Goal: Task Accomplishment & Management: Complete application form

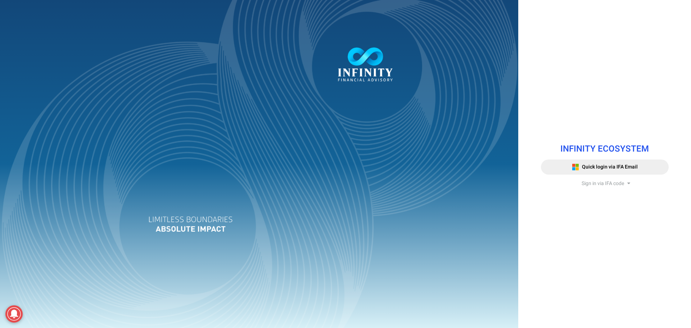
click at [630, 185] on icon at bounding box center [628, 183] width 3 height 5
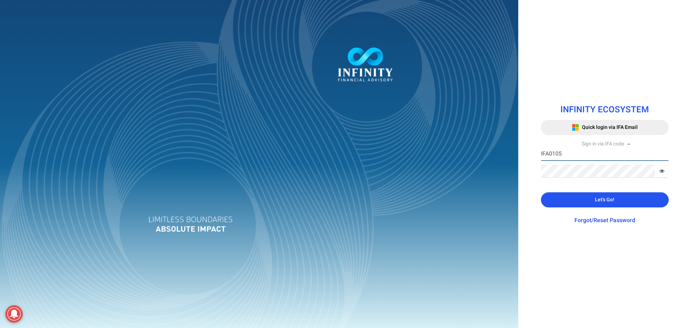
click at [562, 158] on input "IFA0105" at bounding box center [605, 154] width 128 height 13
type input "IFA0099"
click at [560, 203] on button "Let's Go!" at bounding box center [605, 199] width 128 height 15
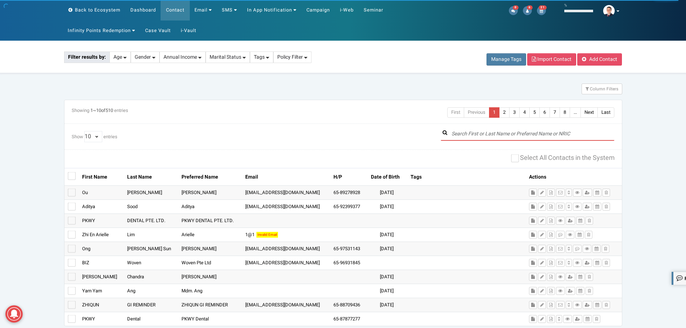
click at [489, 134] on input "text" at bounding box center [528, 133] width 174 height 13
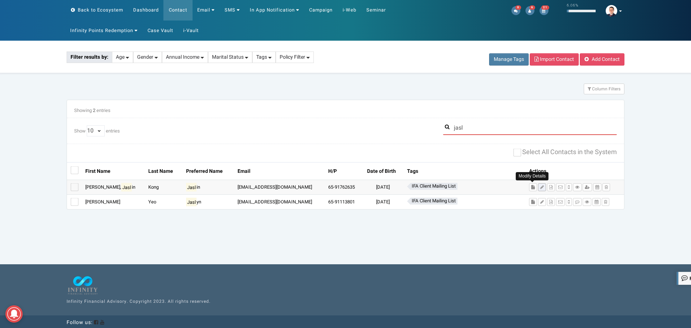
type input "jasl"
click at [540, 189] on icon at bounding box center [542, 187] width 4 height 4
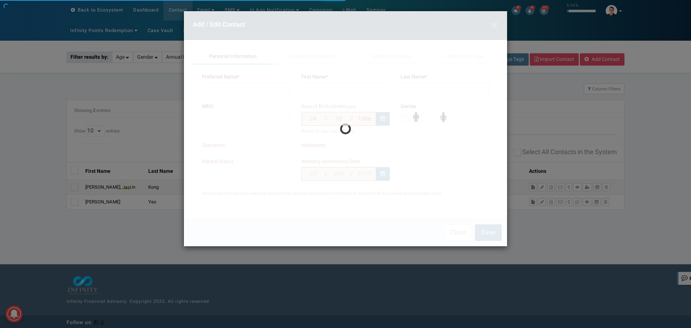
type input "Jaslin"
type input "Shi Ling, Jaslin"
type input "Kong"
type input "S8629259I"
type input "9176 2635"
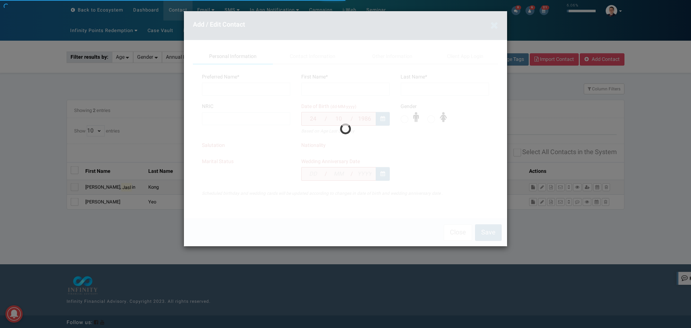
type input "545681"
type input "260 YIO CHU KANG ROAD"
type input "#01-04"
type input "MKONGJ@hotmail.com"
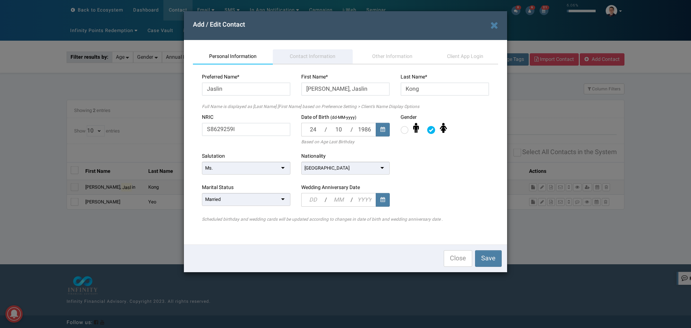
click at [307, 55] on span "Contact Information" at bounding box center [313, 57] width 46 height 8
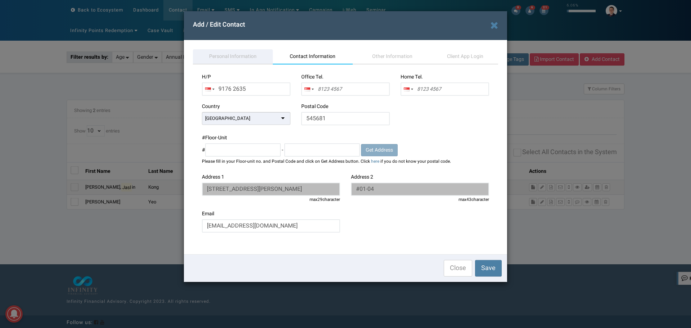
click at [228, 54] on span "Personal Information" at bounding box center [233, 57] width 48 height 8
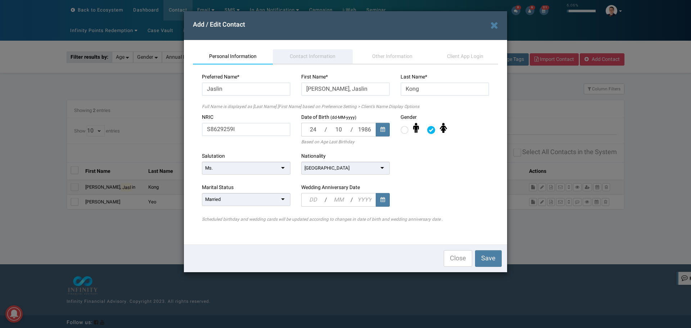
click at [321, 56] on span "Contact Information" at bounding box center [313, 57] width 46 height 8
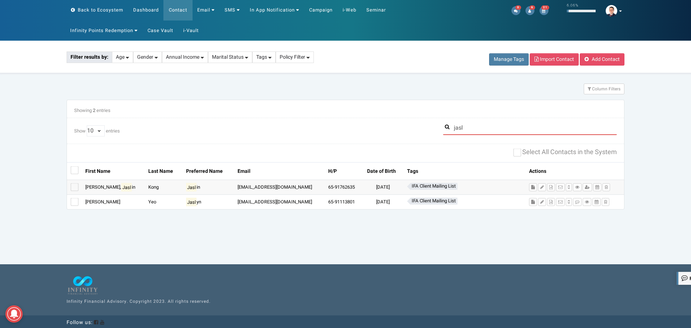
drag, startPoint x: 449, startPoint y: 128, endPoint x: 404, endPoint y: 127, distance: 45.4
click at [404, 127] on div "Show 10 25 50 100 All entries jasl" at bounding box center [346, 129] width 554 height 15
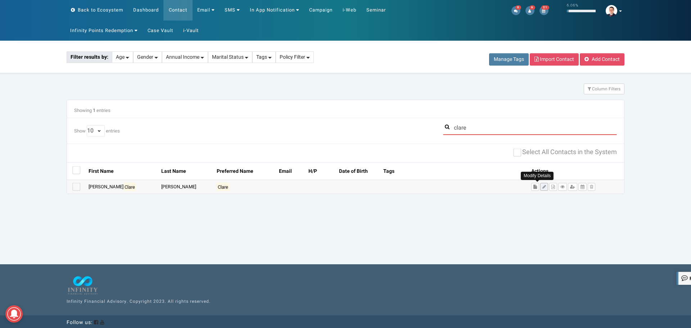
type input "clare"
click at [540, 184] on button at bounding box center [544, 187] width 8 height 8
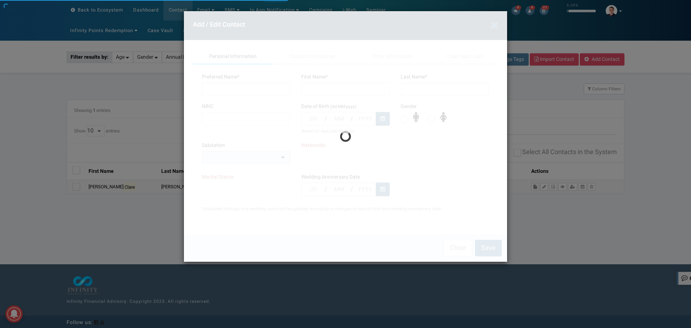
type input "Clare"
type input "[PERSON_NAME] Xi [PERSON_NAME]"
type input "[PERSON_NAME]"
type input "T1924716Z"
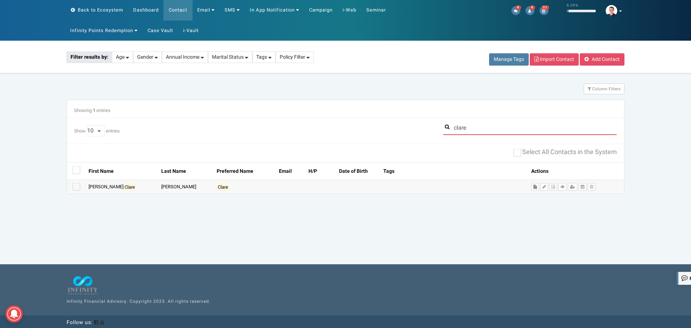
drag, startPoint x: 473, startPoint y: 129, endPoint x: 393, endPoint y: 125, distance: 80.3
click at [393, 125] on div "Show 10 25 50 100 All entries clare" at bounding box center [346, 129] width 554 height 15
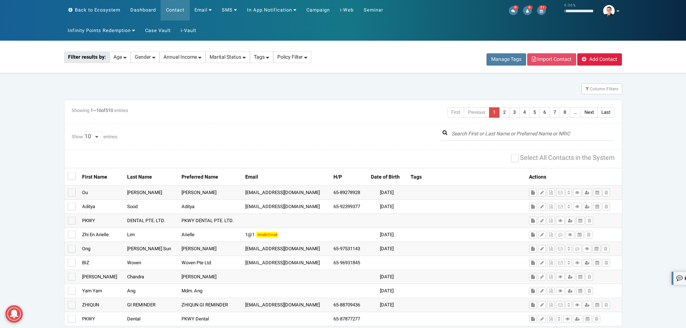
click at [595, 59] on span "Add Contact" at bounding box center [603, 59] width 28 height 8
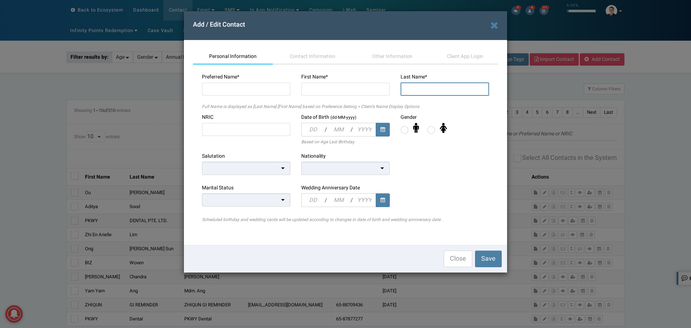
drag, startPoint x: 421, startPoint y: 87, endPoint x: 441, endPoint y: 108, distance: 29.0
click at [422, 88] on input "text" at bounding box center [445, 88] width 89 height 13
paste input "[PERSON_NAME]"
type input "[PERSON_NAME]"
paste input "Jin Lloyd"
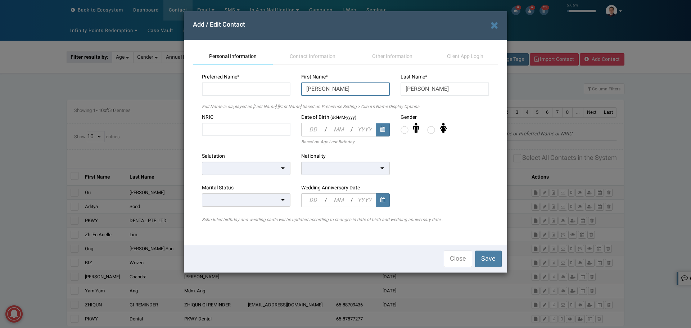
type input "Jin Lloyd"
paste input "[PERSON_NAME]"
type input "[PERSON_NAME]"
click at [244, 131] on input "text" at bounding box center [246, 129] width 89 height 13
paste input "S8419624Z"
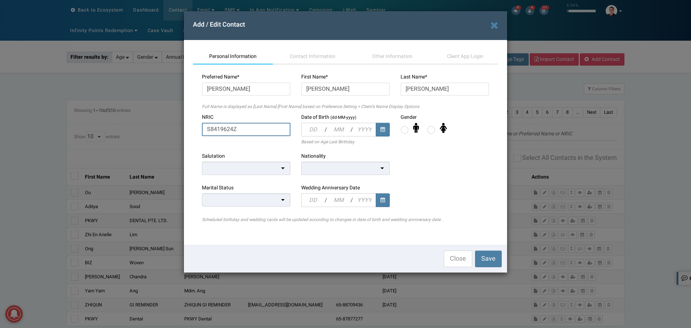
type input "S8419624Z"
click at [312, 127] on input "text" at bounding box center [312, 130] width 23 height 14
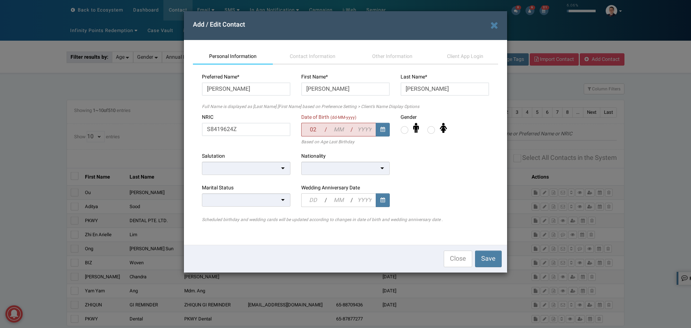
type input "02"
type input "07"
type input "1984"
click at [402, 128] on label at bounding box center [405, 130] width 8 height 8
click at [401, 127] on input "radio" at bounding box center [401, 127] width 0 height 0
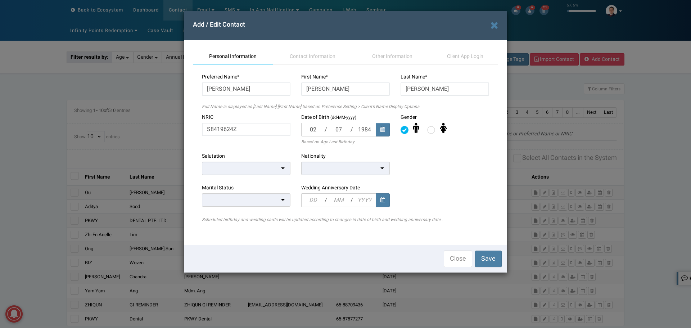
click at [340, 171] on div at bounding box center [345, 168] width 89 height 13
click at [258, 167] on div at bounding box center [246, 168] width 89 height 13
click at [212, 202] on div at bounding box center [246, 199] width 89 height 13
click at [310, 53] on span "Contact Information" at bounding box center [313, 57] width 46 height 8
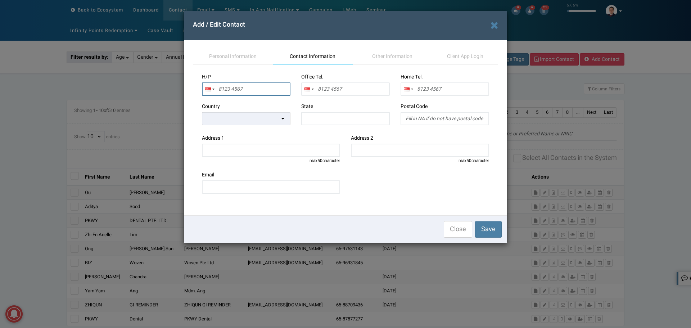
click at [259, 88] on input "text" at bounding box center [246, 88] width 89 height 13
paste input "98276893"
type input "9827 6893"
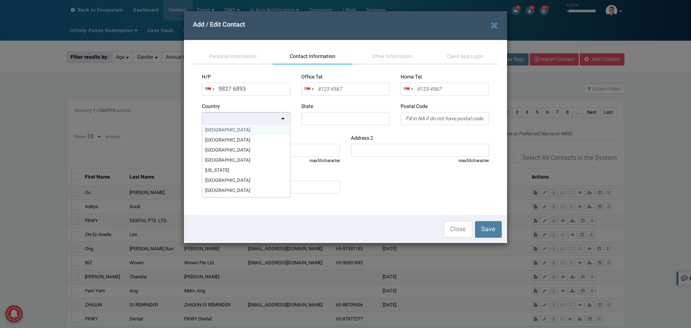
click at [272, 119] on div at bounding box center [246, 118] width 89 height 13
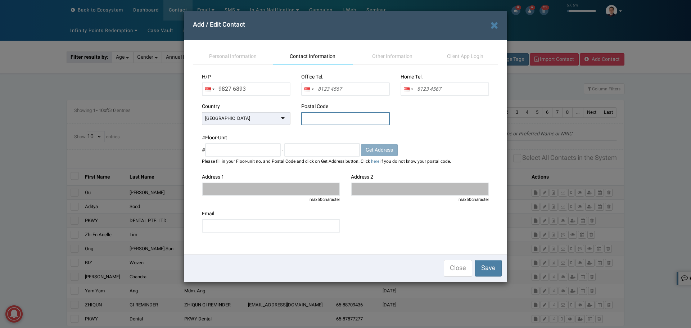
click at [339, 120] on input "text" at bounding box center [345, 118] width 89 height 13
paste input "545681"
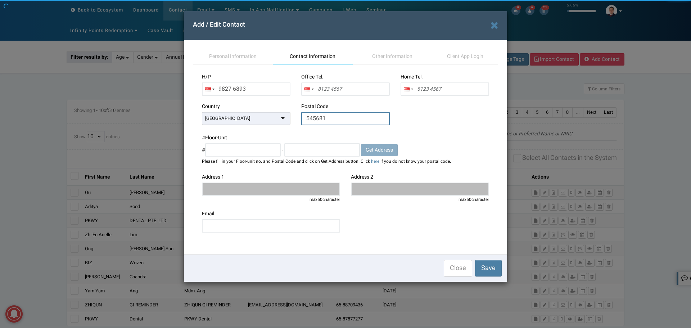
type input "545681"
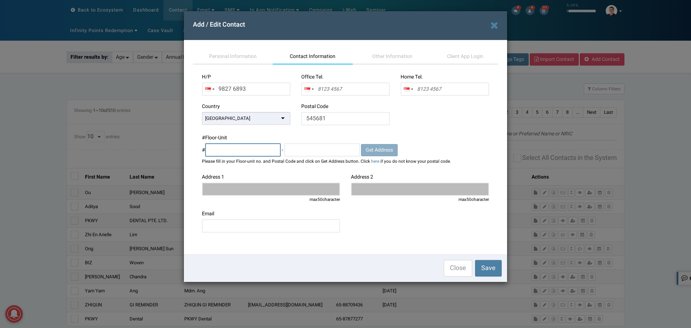
click at [270, 153] on input "text" at bounding box center [243, 149] width 76 height 13
type input "01"
type input "04"
click at [386, 149] on span "Get Address" at bounding box center [379, 150] width 27 height 8
type input "260 YIO CHU KANG ROAD"
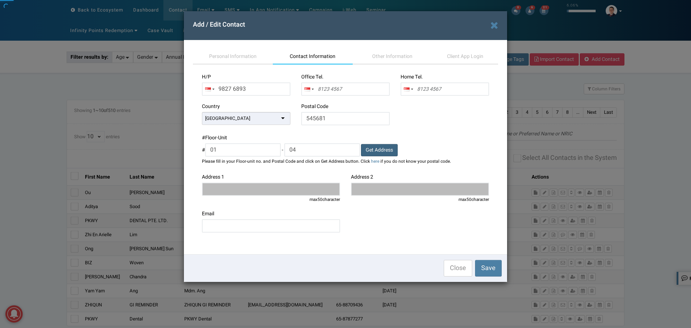
type input "#01-04, HUNDRED PALMS RESIDENCES"
click at [229, 56] on span "Personal Information" at bounding box center [233, 57] width 48 height 8
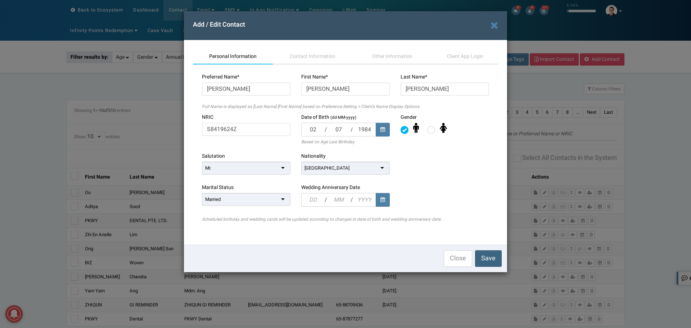
click at [492, 262] on span "Save" at bounding box center [488, 258] width 14 height 10
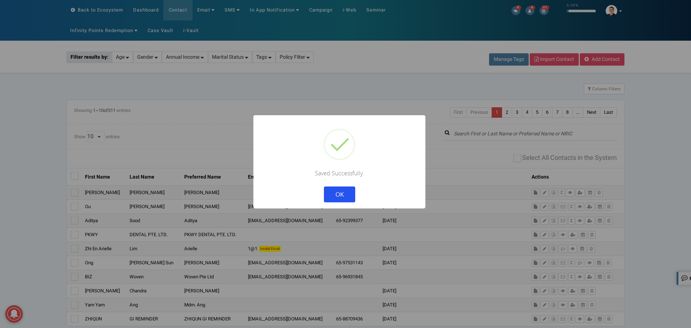
click at [343, 193] on button "OK" at bounding box center [339, 194] width 31 height 16
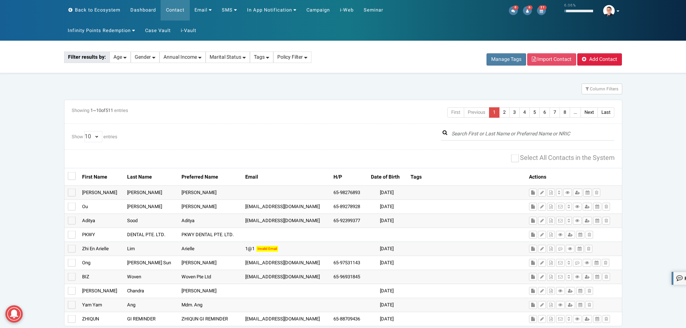
click at [596, 57] on span "Add Contact" at bounding box center [603, 59] width 28 height 8
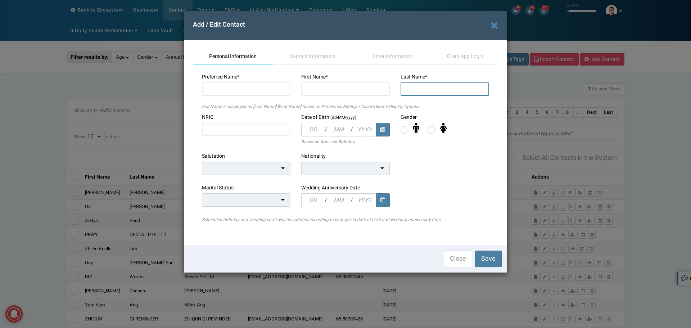
drag, startPoint x: 426, startPoint y: 91, endPoint x: 478, endPoint y: 109, distance: 54.5
click at [426, 91] on input "text" at bounding box center [445, 88] width 89 height 13
paste input "[PERSON_NAME] [PERSON_NAME]"
type input "[PERSON_NAME]"
paste input "Chen Zhe Elijah"
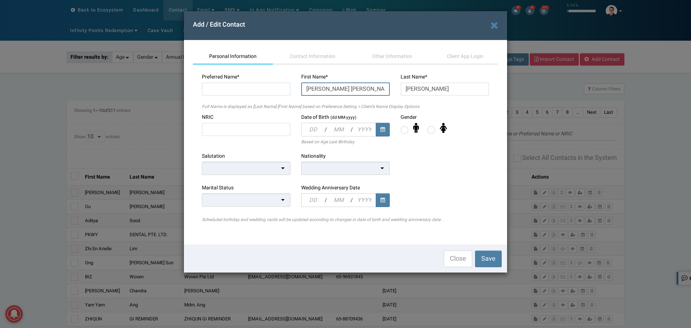
type input "Chen Zhe Elijah"
paste input "Elijah"
type input "Elijah"
click at [267, 130] on input "text" at bounding box center [246, 129] width 89 height 13
paste input "T2331235I"
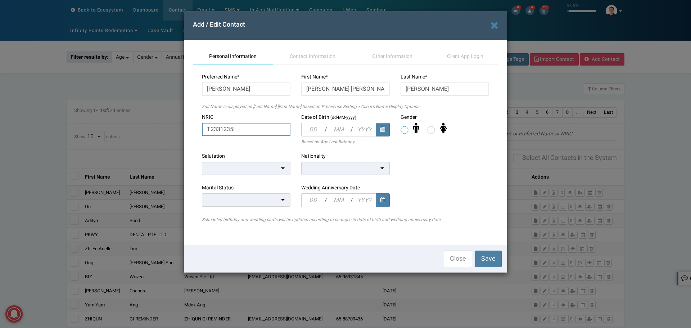
type input "T2331235I"
click at [404, 131] on label at bounding box center [405, 130] width 8 height 8
click at [401, 127] on input "radio" at bounding box center [401, 127] width 0 height 0
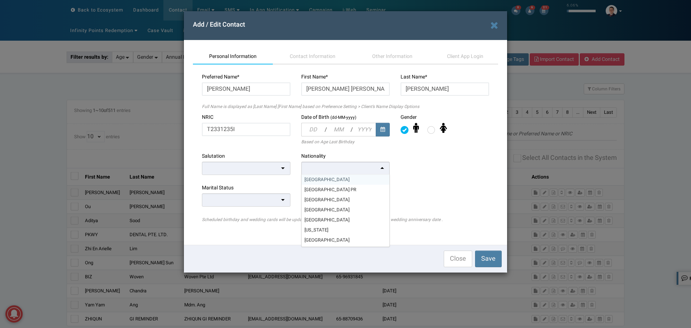
click at [329, 174] on div at bounding box center [345, 168] width 89 height 13
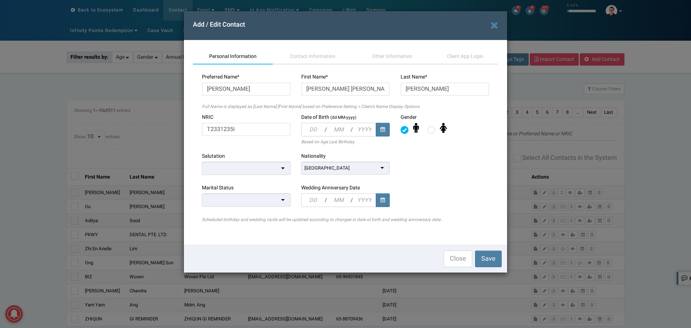
click at [253, 163] on div at bounding box center [246, 168] width 89 height 13
click at [212, 203] on div at bounding box center [246, 199] width 89 height 13
click at [497, 263] on button "Save" at bounding box center [488, 258] width 27 height 17
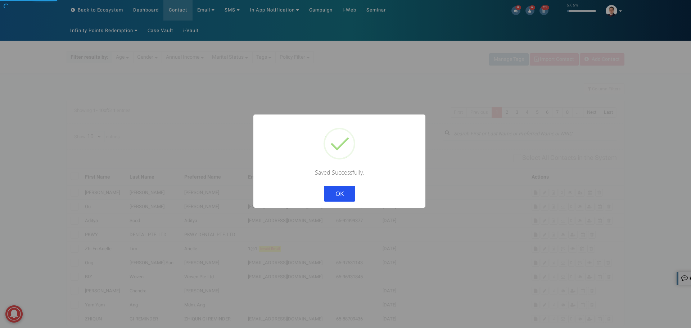
click at [341, 199] on button "OK" at bounding box center [339, 194] width 31 height 16
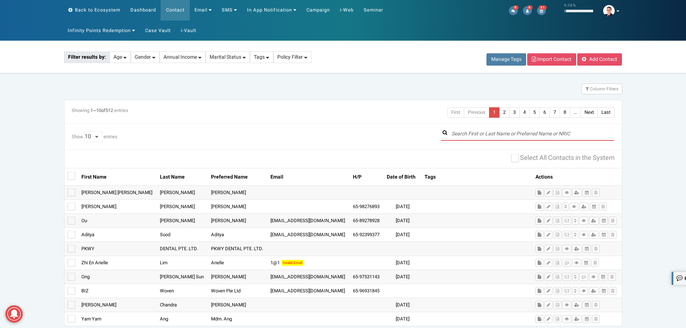
click at [477, 137] on input "text" at bounding box center [528, 133] width 174 height 13
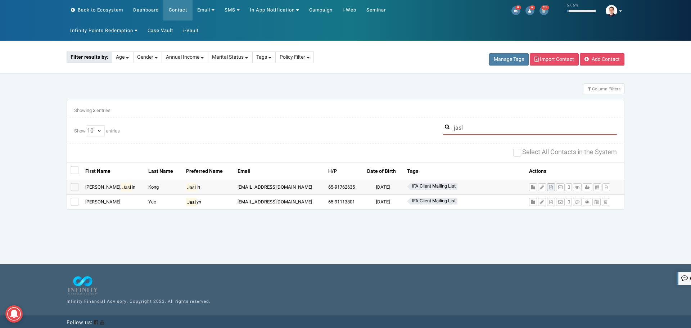
type input "jasl"
click at [549, 189] on icon at bounding box center [551, 187] width 4 height 4
click at [502, 132] on input "jasl" at bounding box center [530, 128] width 174 height 13
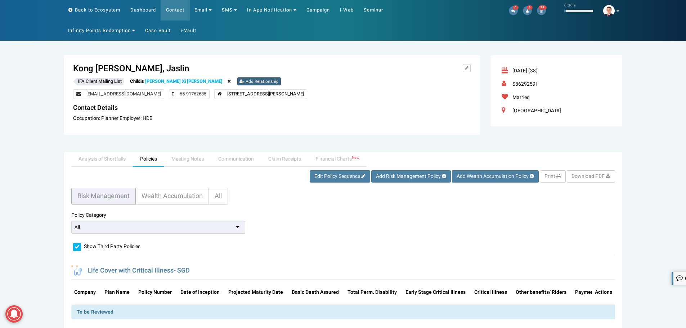
click at [246, 78] on span "Add Relationship" at bounding box center [262, 81] width 33 height 6
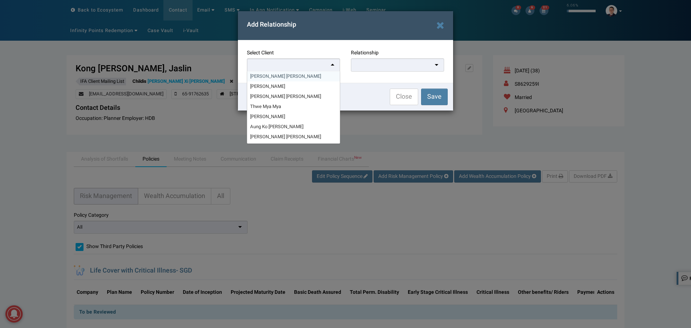
click at [293, 64] on div at bounding box center [293, 64] width 93 height 13
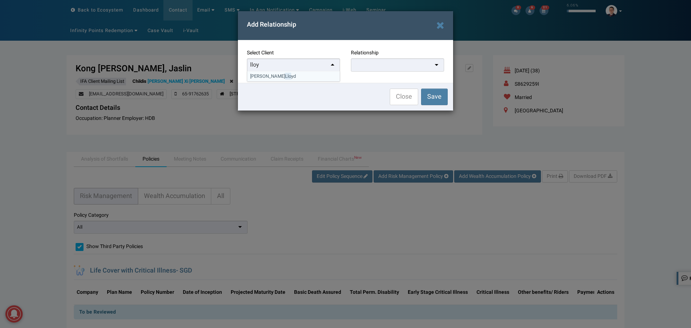
type input "lloyd"
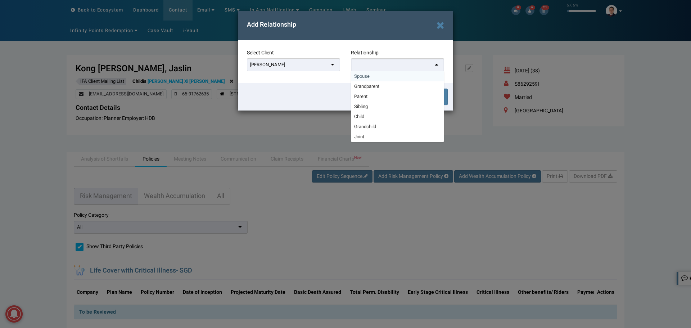
click at [362, 63] on div at bounding box center [397, 64] width 93 height 13
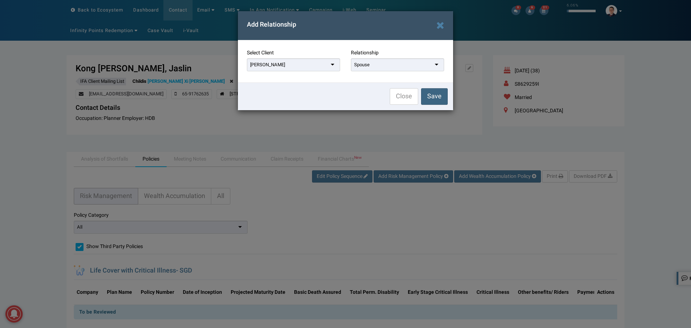
click at [440, 94] on span "Save" at bounding box center [434, 96] width 14 height 10
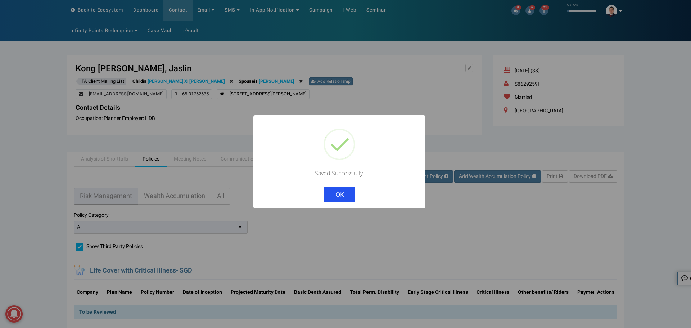
click at [324, 186] on button "OK" at bounding box center [339, 194] width 31 height 16
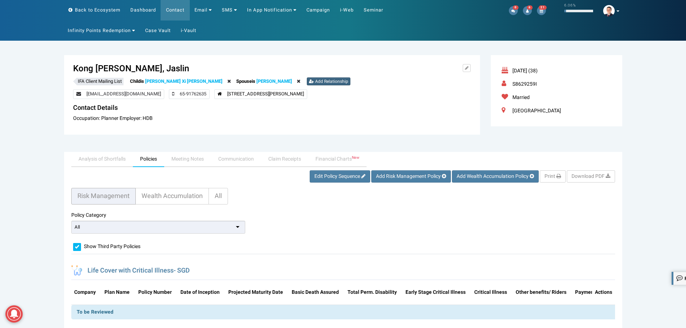
click at [315, 81] on span "Add Relationship" at bounding box center [331, 81] width 33 height 6
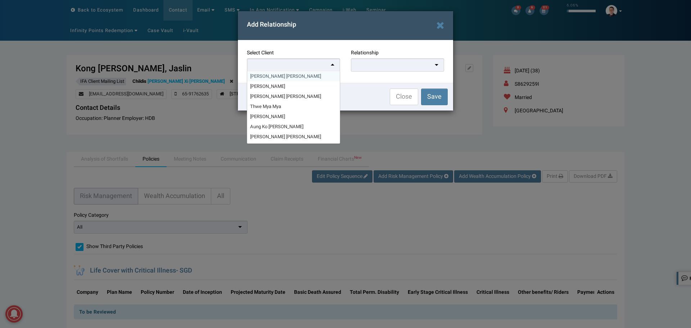
click at [308, 60] on div at bounding box center [293, 64] width 93 height 13
type input "eli"
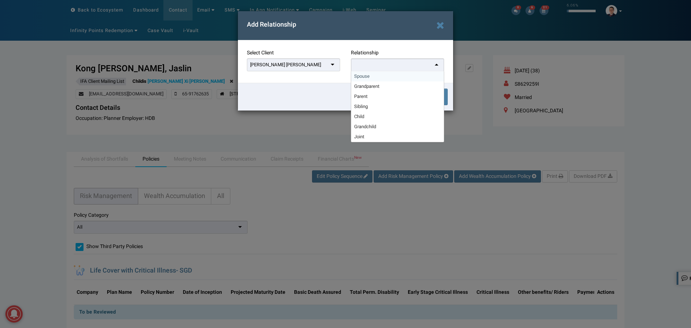
click at [370, 66] on div at bounding box center [397, 64] width 93 height 13
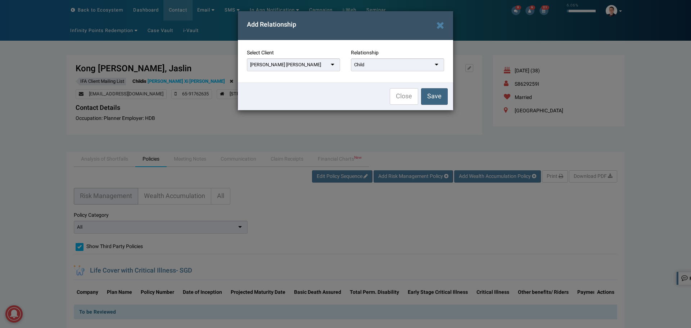
drag, startPoint x: 430, startPoint y: 96, endPoint x: 424, endPoint y: 97, distance: 6.6
click at [431, 96] on span "Save" at bounding box center [434, 96] width 14 height 10
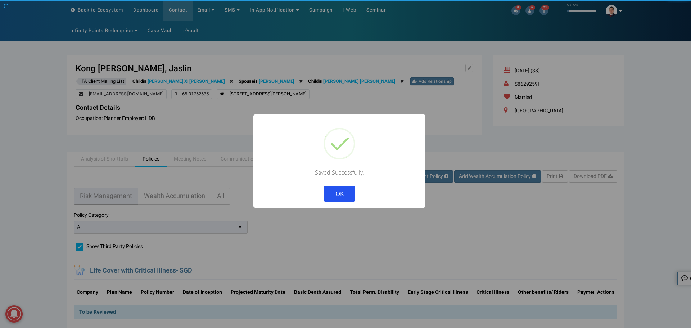
click at [324, 186] on button "OK" at bounding box center [339, 194] width 31 height 16
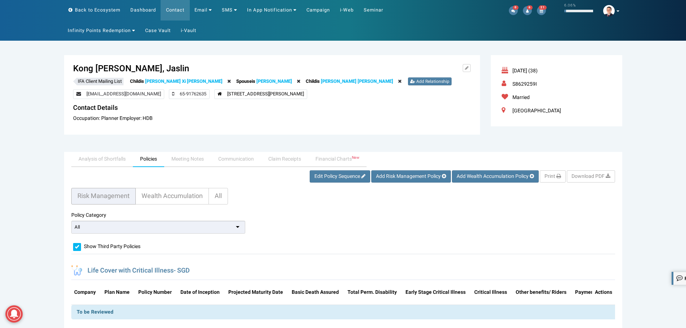
click at [256, 81] on link "[PERSON_NAME]" at bounding box center [274, 81] width 36 height 7
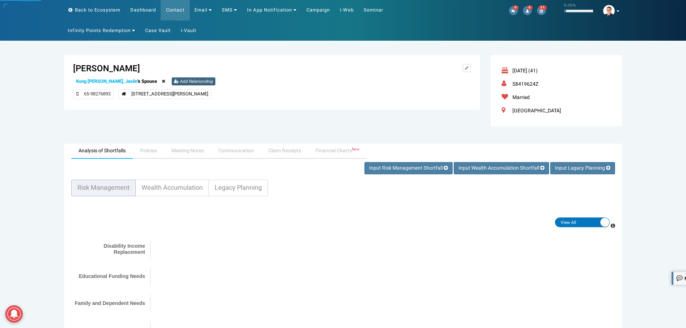
click at [187, 81] on span "Add Relationship" at bounding box center [196, 81] width 33 height 6
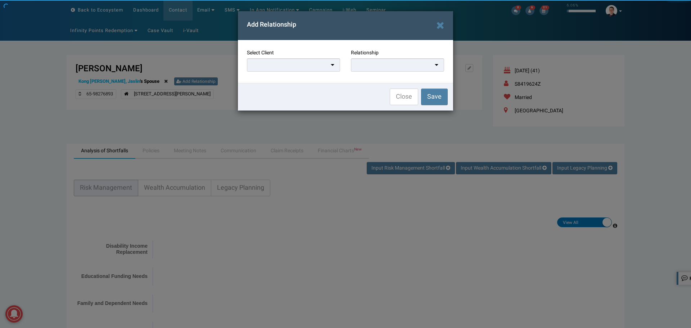
click at [304, 62] on div at bounding box center [293, 64] width 93 height 13
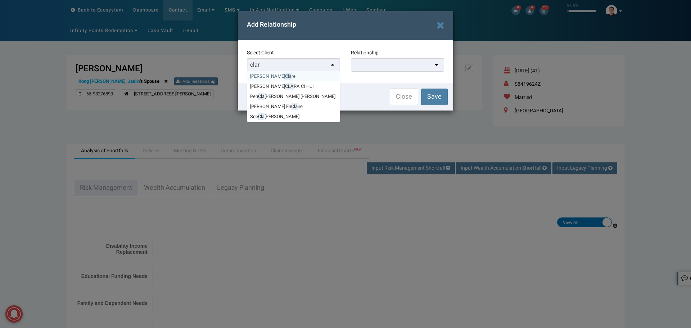
type input "clare"
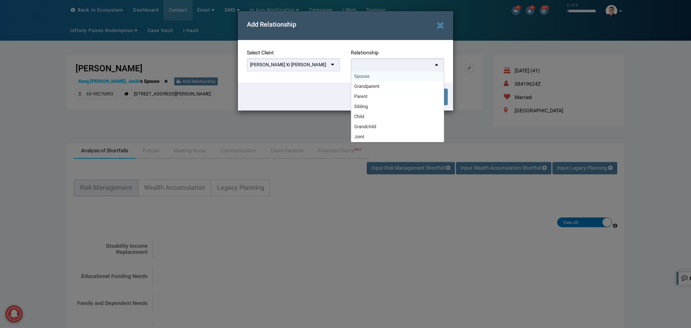
click at [354, 70] on div at bounding box center [397, 64] width 93 height 13
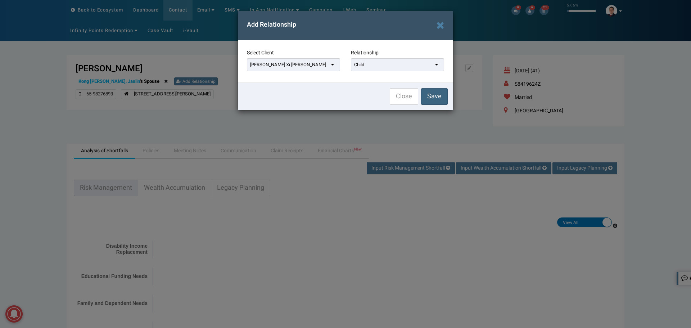
click at [433, 94] on span "Save" at bounding box center [434, 96] width 14 height 10
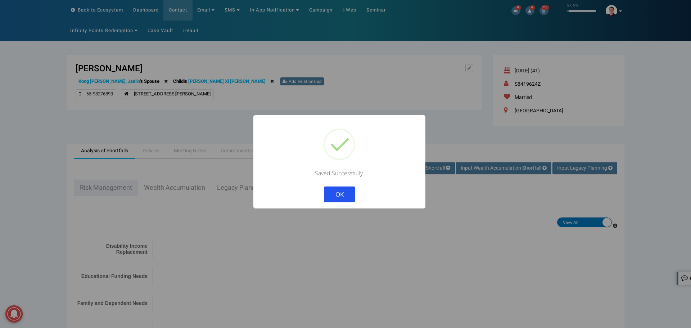
click at [341, 196] on button "OK" at bounding box center [339, 194] width 31 height 16
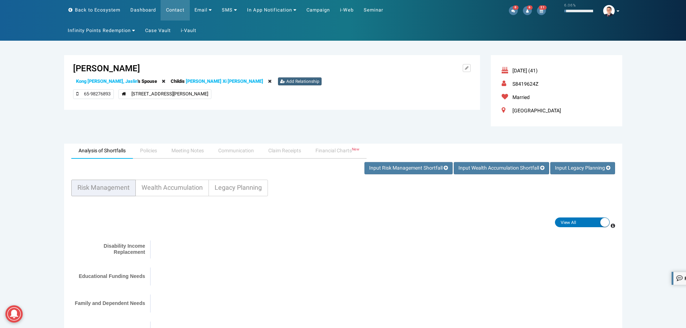
click at [286, 83] on span "Add Relationship" at bounding box center [302, 81] width 33 height 6
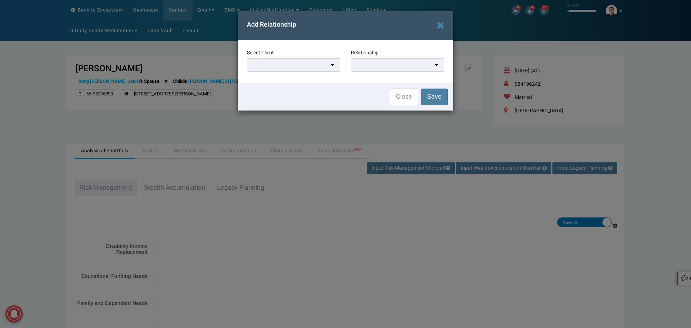
click at [306, 68] on div at bounding box center [293, 64] width 93 height 13
type input "elij"
click at [370, 63] on div at bounding box center [397, 64] width 93 height 13
click at [427, 100] on button "Save" at bounding box center [434, 96] width 27 height 17
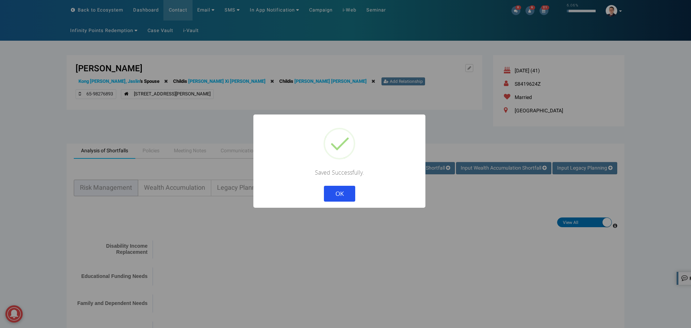
click at [324, 186] on button "OK" at bounding box center [339, 194] width 31 height 16
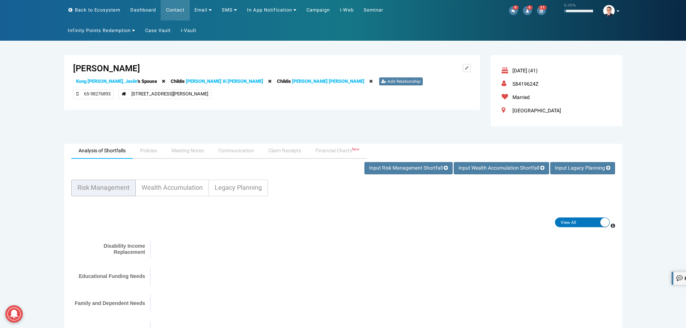
click at [191, 82] on link "[PERSON_NAME] Xi [PERSON_NAME]" at bounding box center [224, 81] width 77 height 7
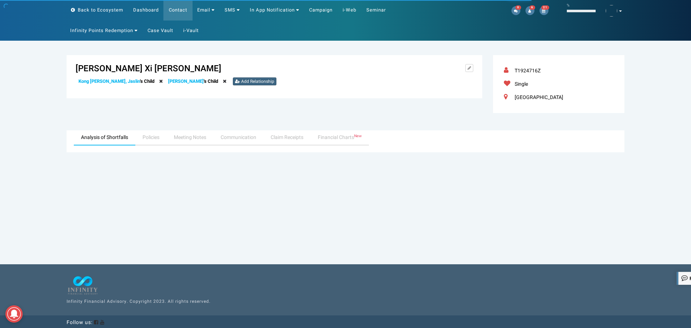
click at [241, 81] on span "Add Relationship" at bounding box center [257, 81] width 33 height 6
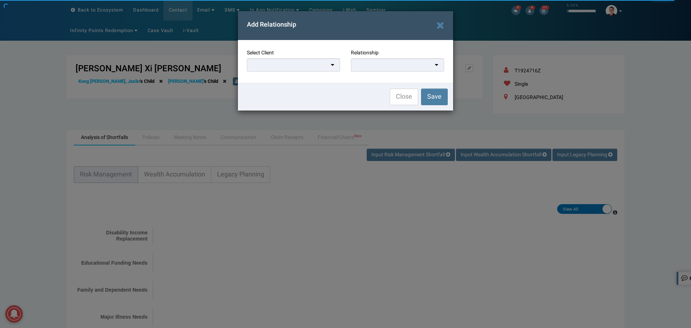
click at [317, 62] on div at bounding box center [293, 64] width 93 height 13
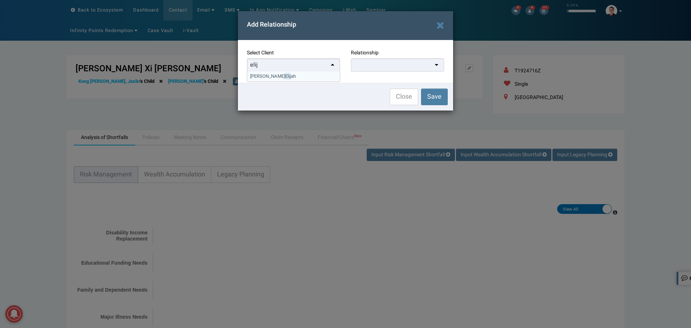
type input "elij"
click at [288, 82] on form "Select Client [PERSON_NAME] Elij ah Relationship" at bounding box center [345, 61] width 215 height 42
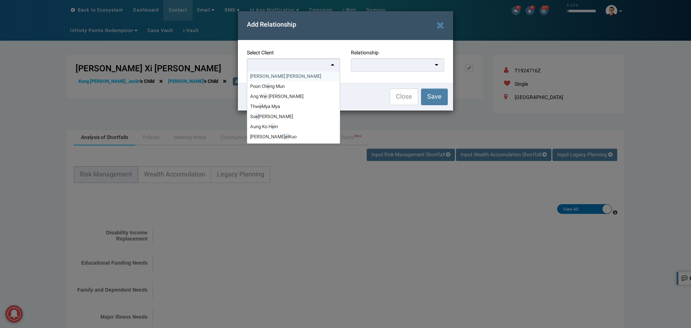
click at [305, 69] on div at bounding box center [293, 64] width 93 height 13
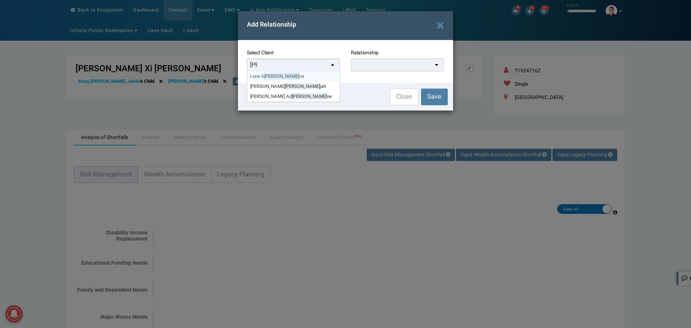
type input "elij"
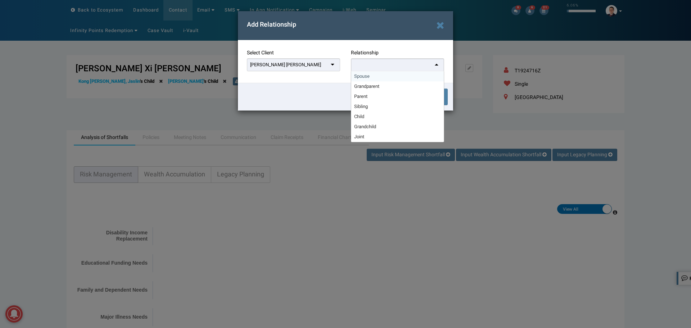
click at [390, 66] on div at bounding box center [397, 64] width 93 height 13
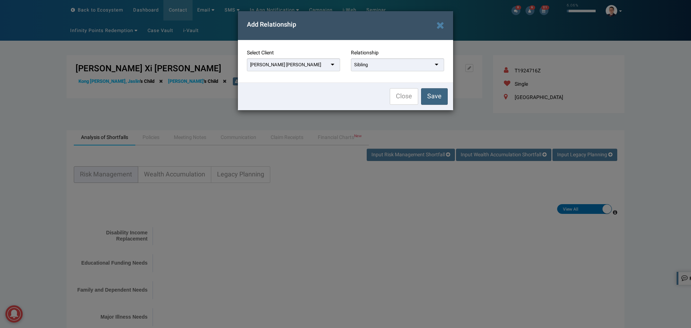
click at [424, 94] on button "Save" at bounding box center [434, 96] width 27 height 17
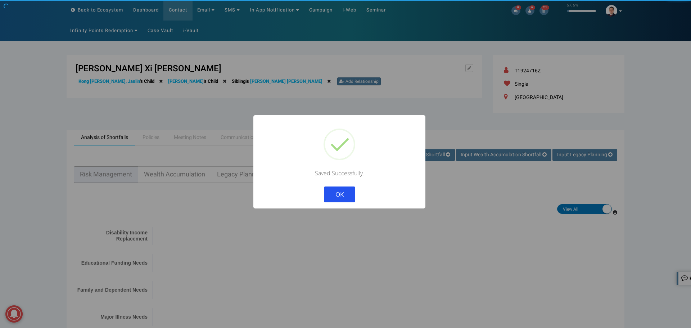
click at [324, 186] on button "OK" at bounding box center [339, 194] width 31 height 16
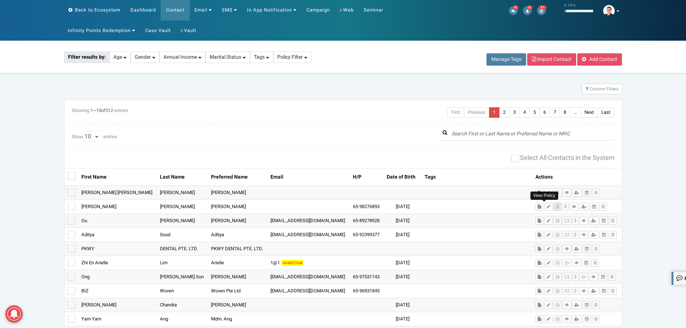
click at [555, 205] on icon at bounding box center [557, 206] width 4 height 4
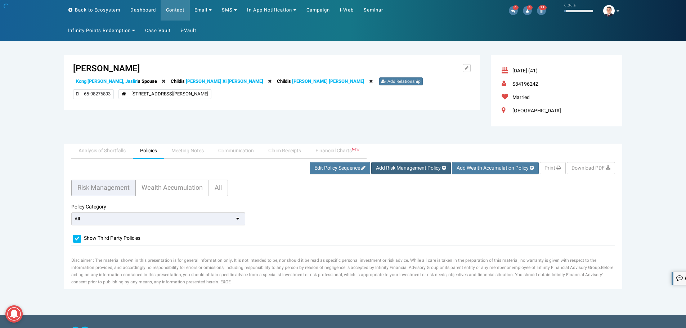
click at [413, 167] on span "Add Risk Management Policy" at bounding box center [408, 168] width 65 height 8
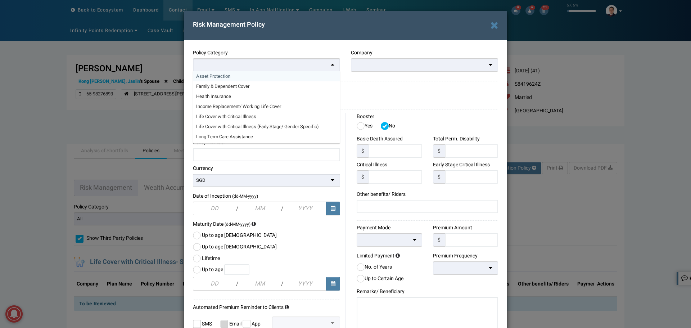
click at [300, 66] on div at bounding box center [266, 64] width 147 height 13
drag, startPoint x: 258, startPoint y: 95, endPoint x: 264, endPoint y: 91, distance: 6.7
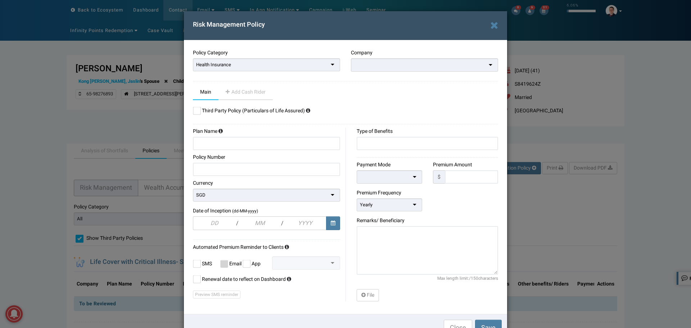
click at [393, 64] on div at bounding box center [424, 64] width 147 height 13
type input "p"
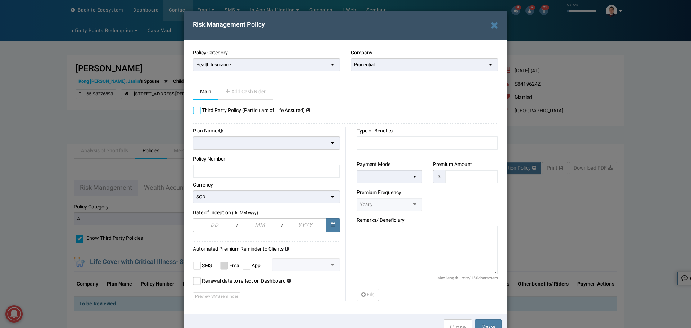
click at [196, 109] on label at bounding box center [197, 111] width 8 height 8
click at [193, 108] on input "checkbox" at bounding box center [193, 108] width 0 height 0
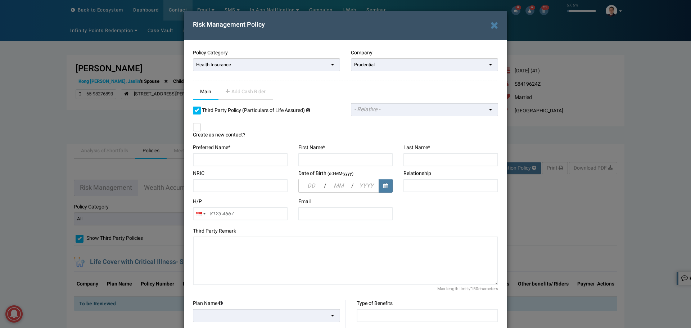
click at [401, 110] on div at bounding box center [424, 109] width 147 height 13
type input "Clare"
type input "[PERSON_NAME] Xi [PERSON_NAME]"
type input "[PERSON_NAME]"
type input "T1924716Z"
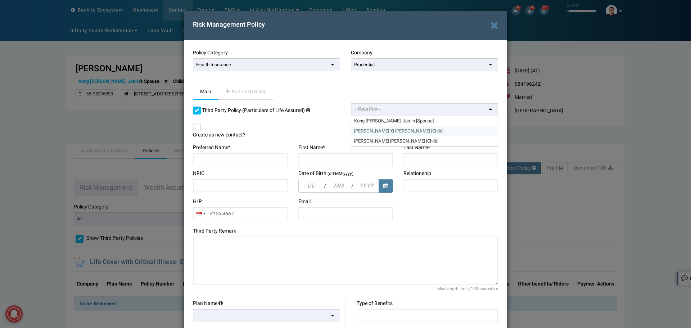
type input "Child"
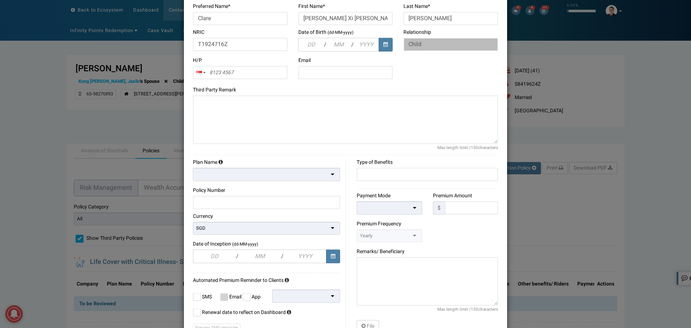
scroll to position [144, 0]
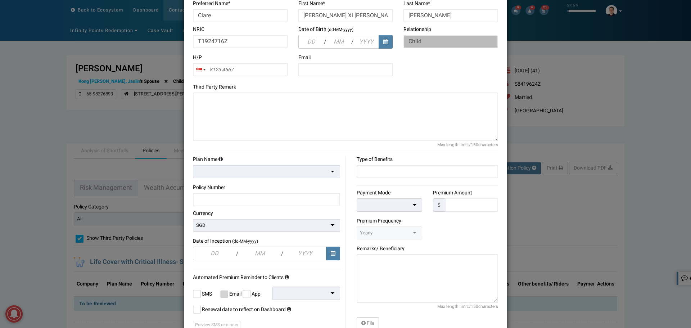
click at [267, 170] on div at bounding box center [266, 171] width 147 height 13
click at [357, 203] on div at bounding box center [390, 204] width 66 height 13
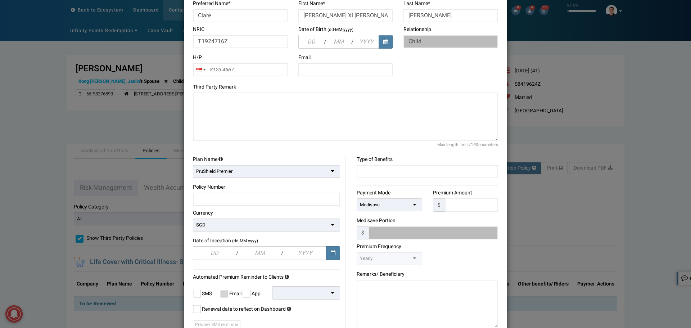
click at [351, 210] on div "Payment Mode Medisave Cash Cheque CPF-OA CPF-SA Credit Card Giro Medisave Medis…" at bounding box center [389, 203] width 76 height 28
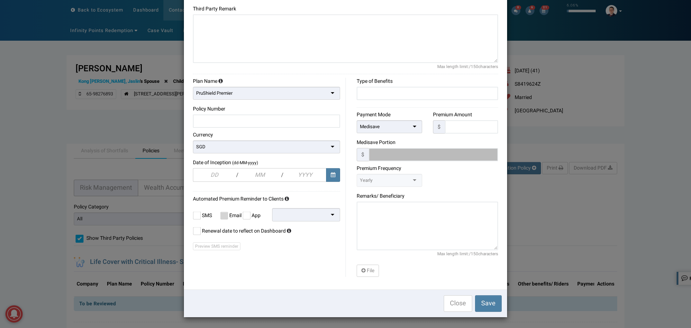
scroll to position [222, 0]
drag, startPoint x: 219, startPoint y: 175, endPoint x: 235, endPoint y: 172, distance: 15.7
click at [220, 174] on input "text" at bounding box center [214, 175] width 43 height 14
click at [279, 92] on div "PruShield Premier" at bounding box center [266, 92] width 147 height 13
click at [231, 92] on div "PruShield Plus" at bounding box center [266, 92] width 147 height 13
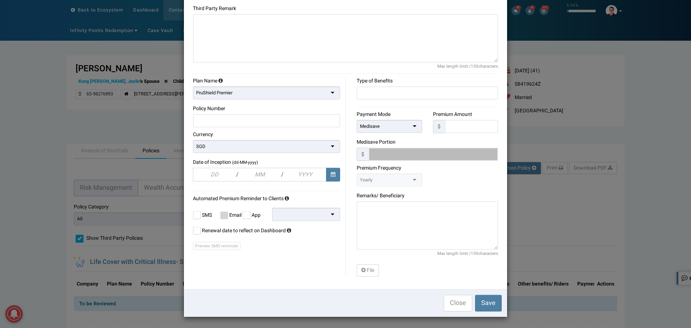
click at [346, 188] on div "Type of Benefits Payment Mode Medisave Cash Cheque CPF-OA CPF-SA Credit Card Gi…" at bounding box center [425, 176] width 158 height 199
